Goal: Transaction & Acquisition: Purchase product/service

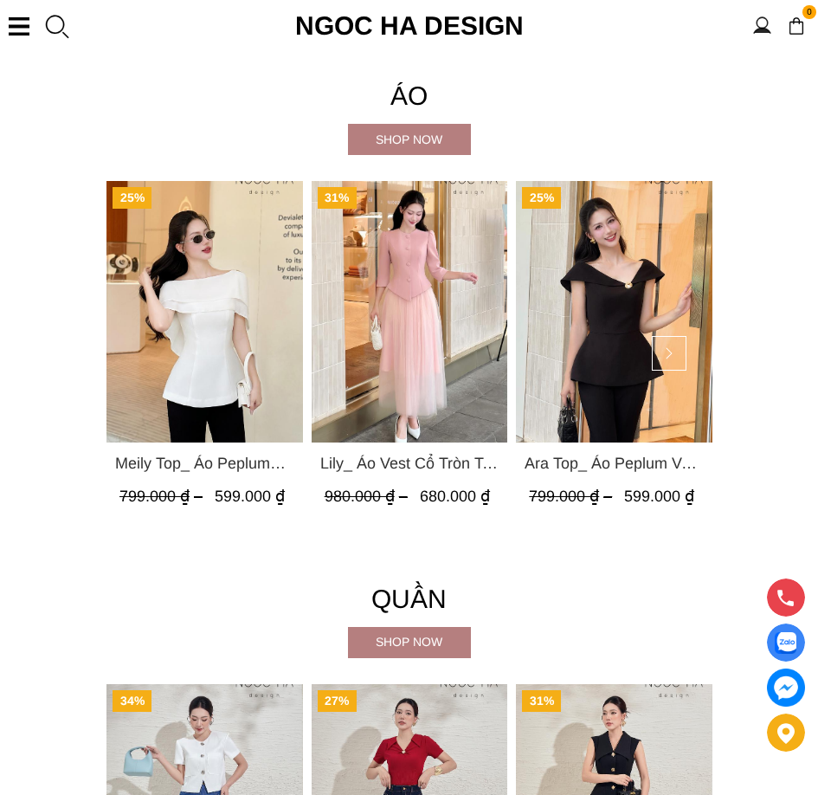
scroll to position [1407, 0]
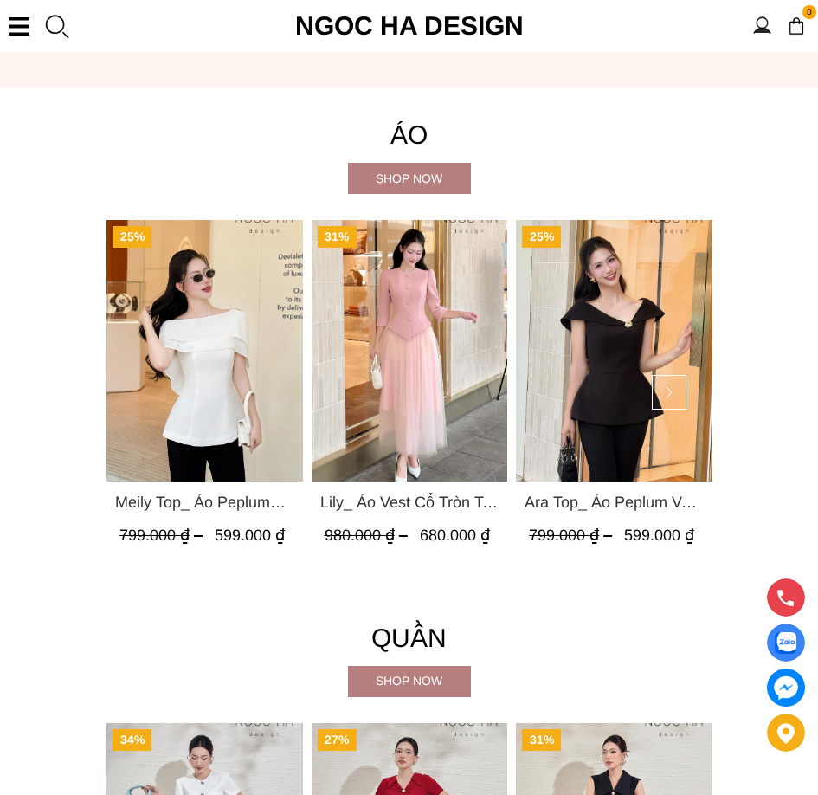
click at [208, 411] on img "Product image - Meily Top_ Áo Peplum Mix Choàng Vai Vải Tơ Màu Trắng A1086" at bounding box center [204, 350] width 196 height 261
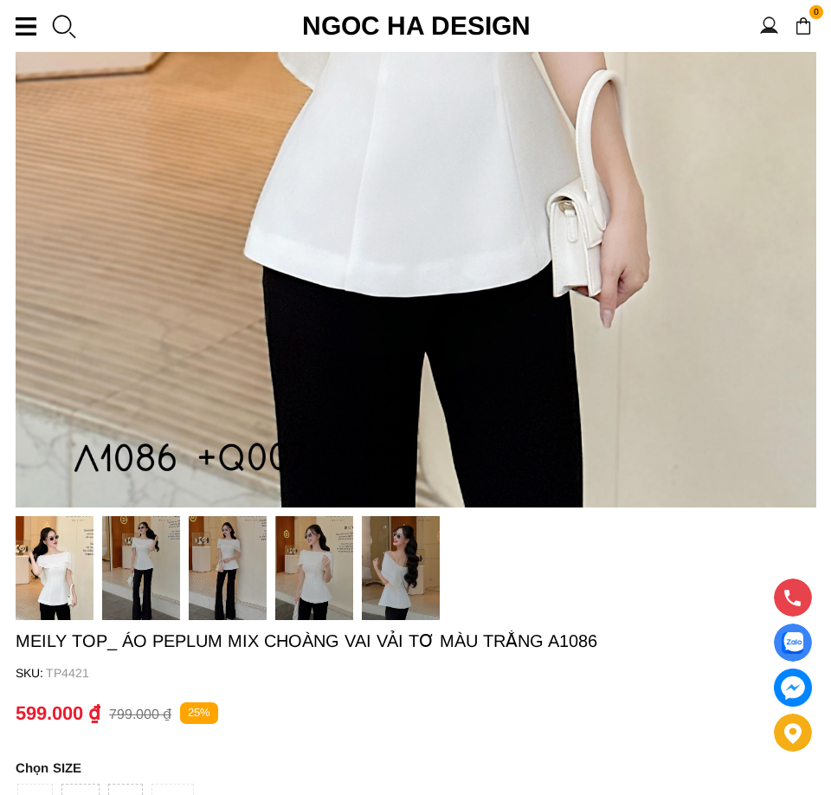
scroll to position [404, 0]
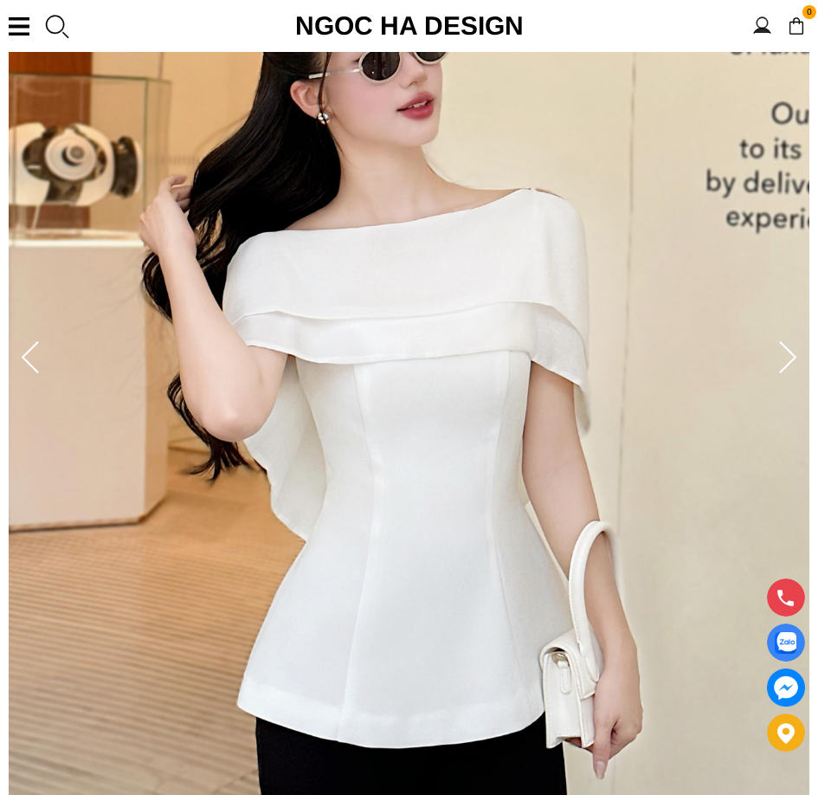
click at [22, 14] on section "0 Trang chủ Giới thiệu Sản phẩm Áo Áo thun Áo sơ mi Áo Peplum Áo lụa Áo len Quầ…" at bounding box center [409, 26] width 818 height 52
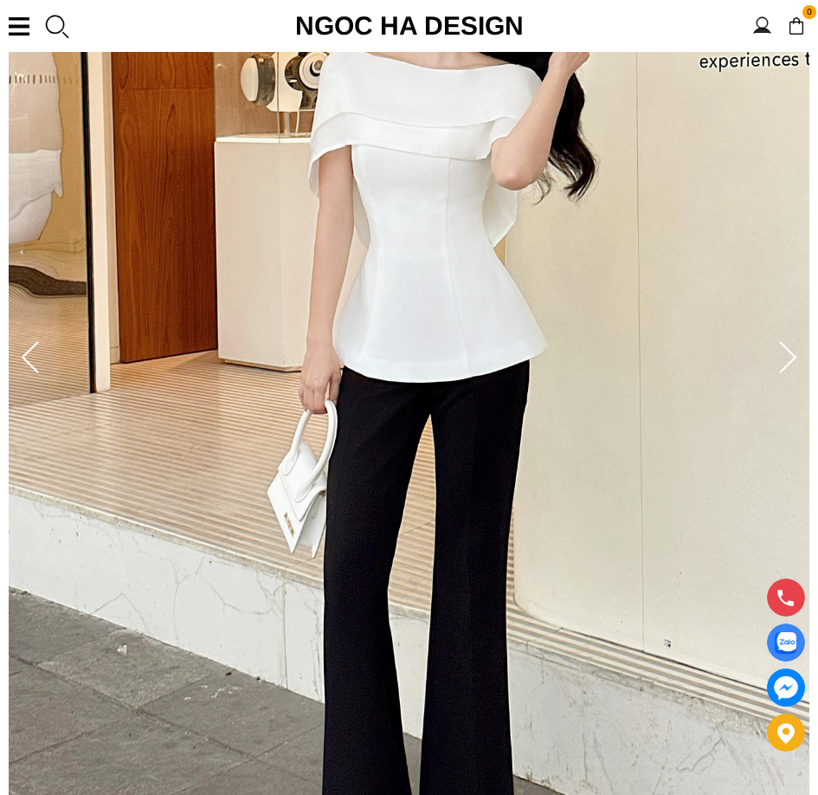
click at [21, 25] on div at bounding box center [19, 26] width 21 height 18
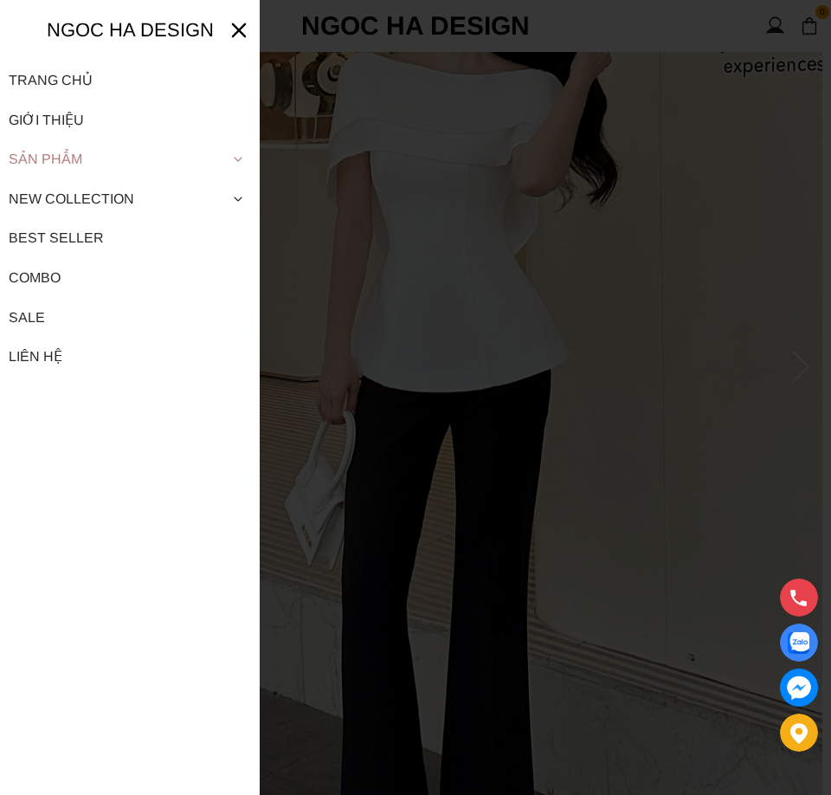
click at [238, 158] on icon at bounding box center [238, 159] width 14 height 14
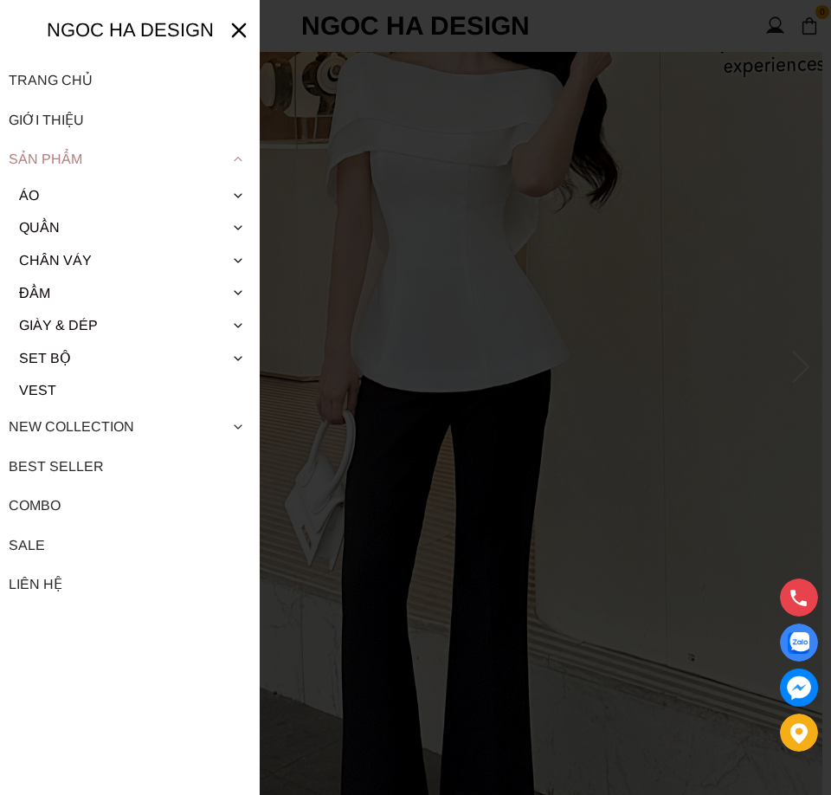
click at [71, 164] on div "Sản phẩm" at bounding box center [130, 159] width 242 height 40
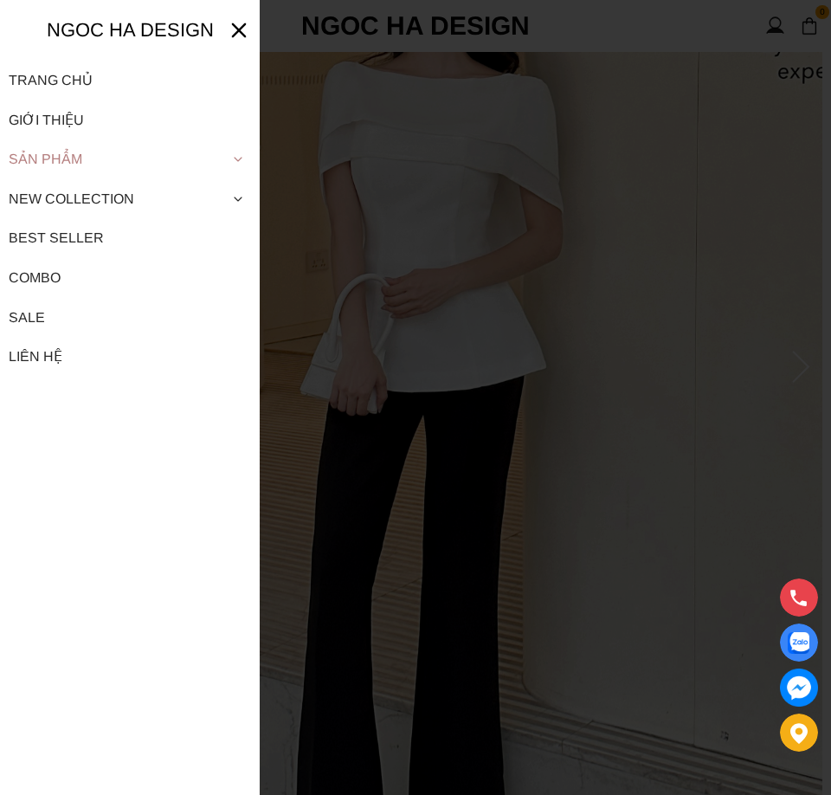
click at [55, 156] on div "Sản phẩm" at bounding box center [130, 159] width 242 height 40
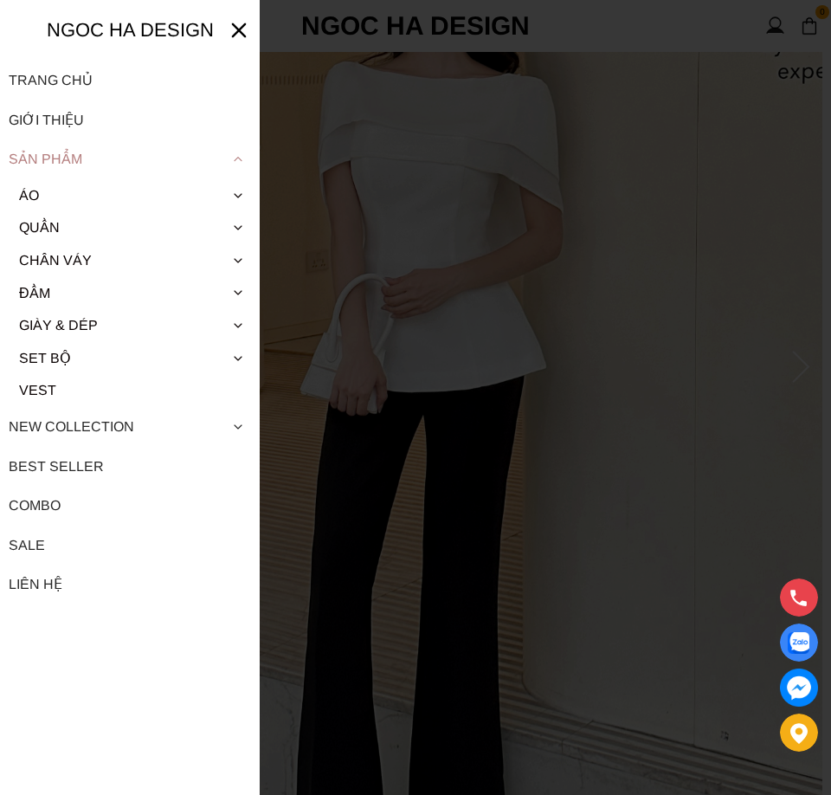
click at [55, 158] on div "Sản phẩm" at bounding box center [130, 159] width 242 height 40
